Goal: Information Seeking & Learning: Learn about a topic

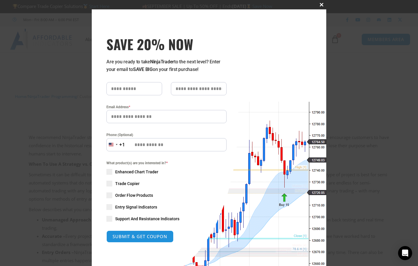
click at [322, 8] on button "Close this module" at bounding box center [321, 4] width 9 height 9
